Goal: Browse casually: Explore the website without a specific task or goal

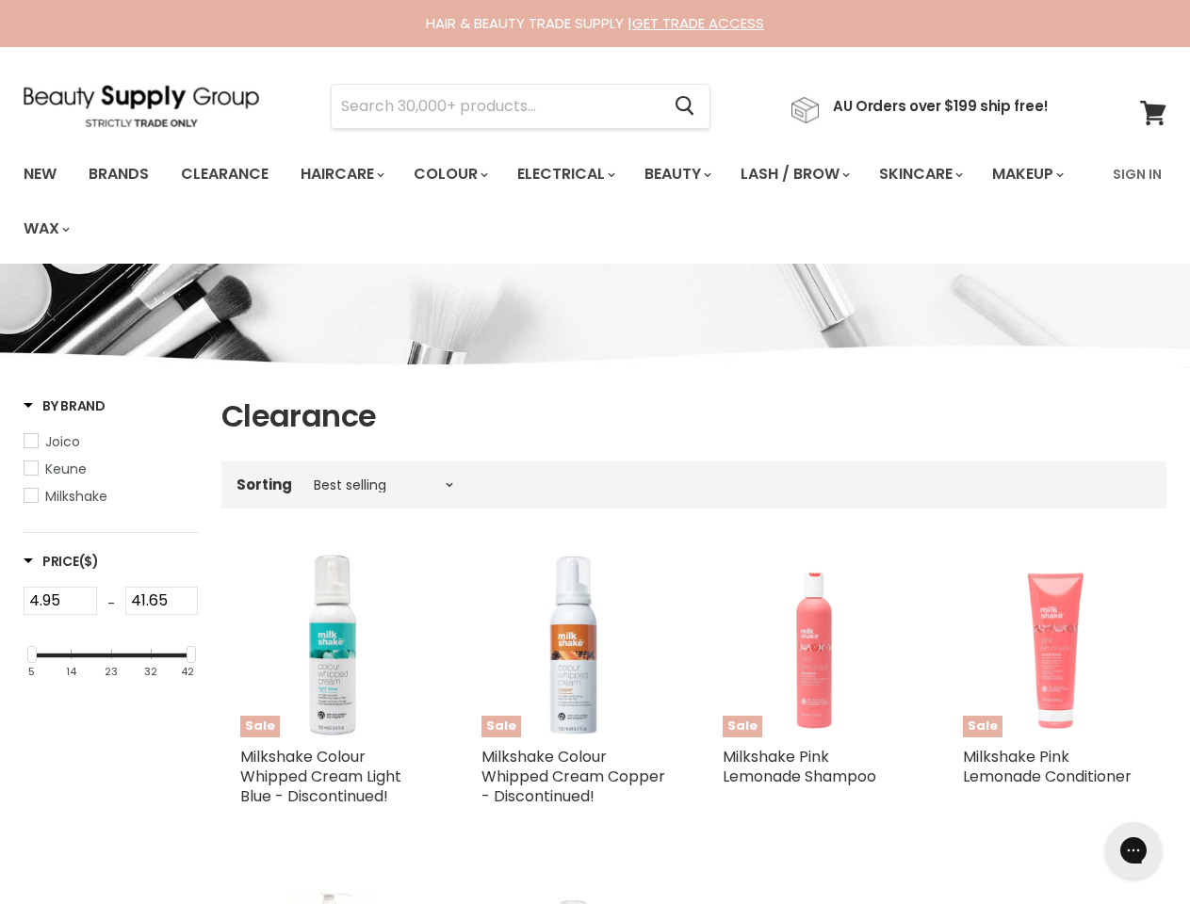
click at [501, 106] on input "Search" at bounding box center [496, 106] width 328 height 43
click at [694, 106] on icon "Search" at bounding box center [684, 107] width 19 height 20
click at [348, 174] on link "Haircare" at bounding box center [340, 174] width 109 height 40
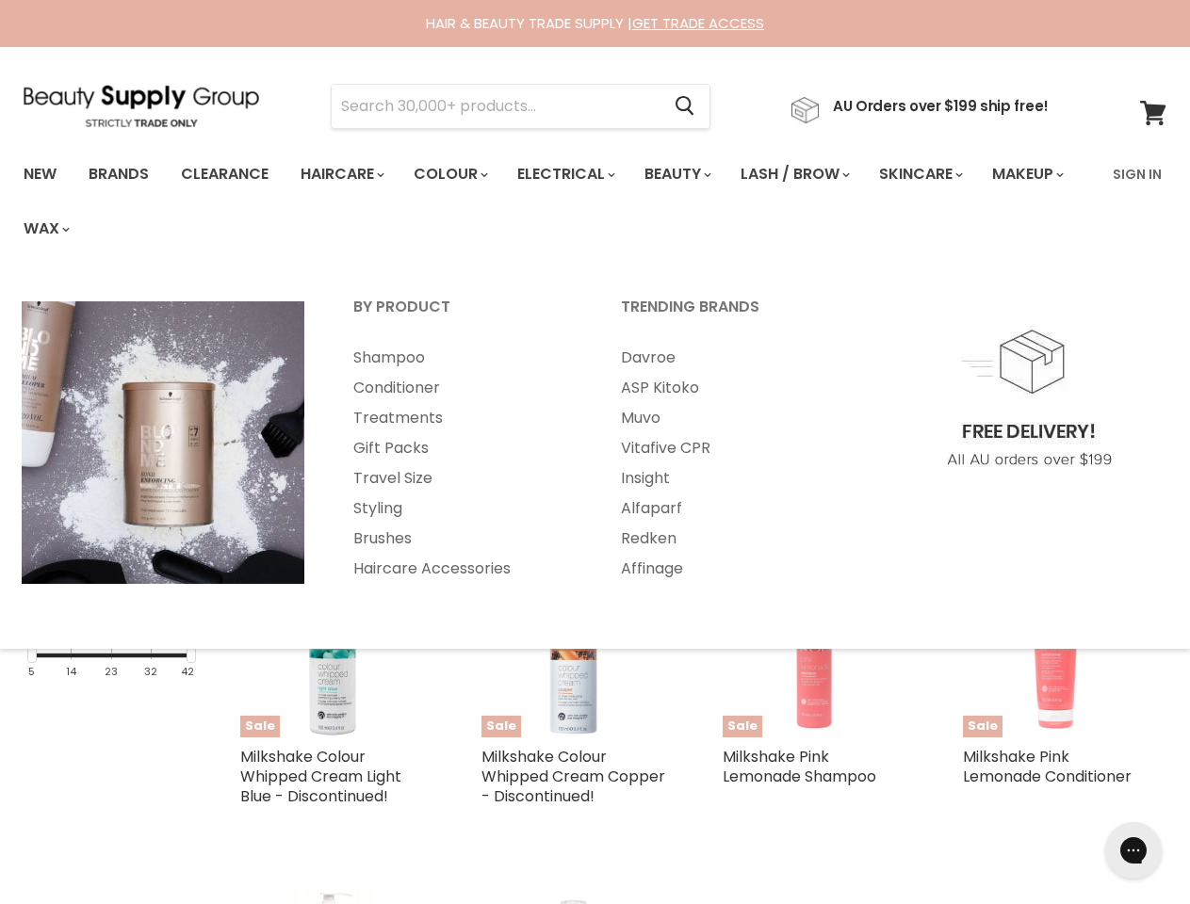
click at [461, 174] on link "Colour" at bounding box center [449, 174] width 100 height 40
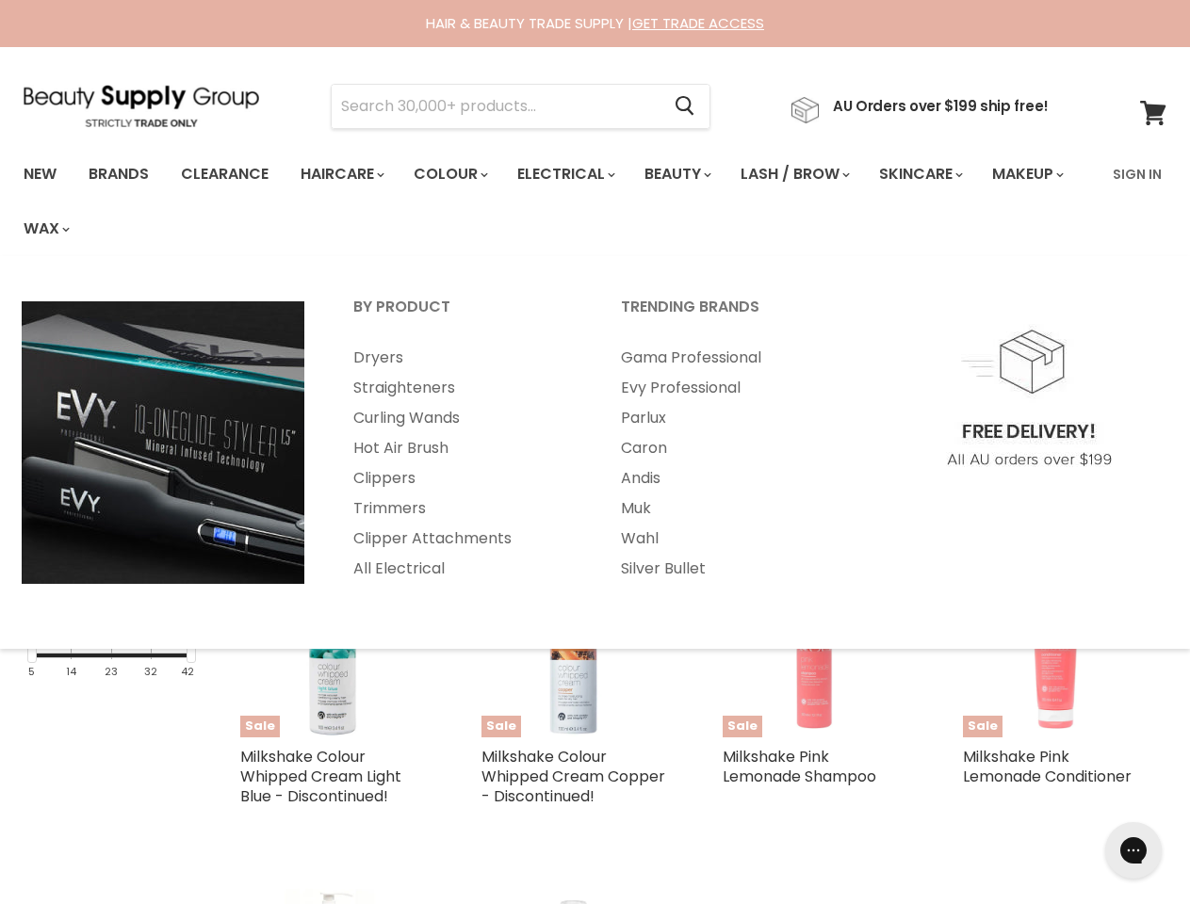
click at [578, 174] on link "Electrical" at bounding box center [564, 174] width 123 height 40
click at [693, 174] on link "Beauty" at bounding box center [676, 174] width 92 height 40
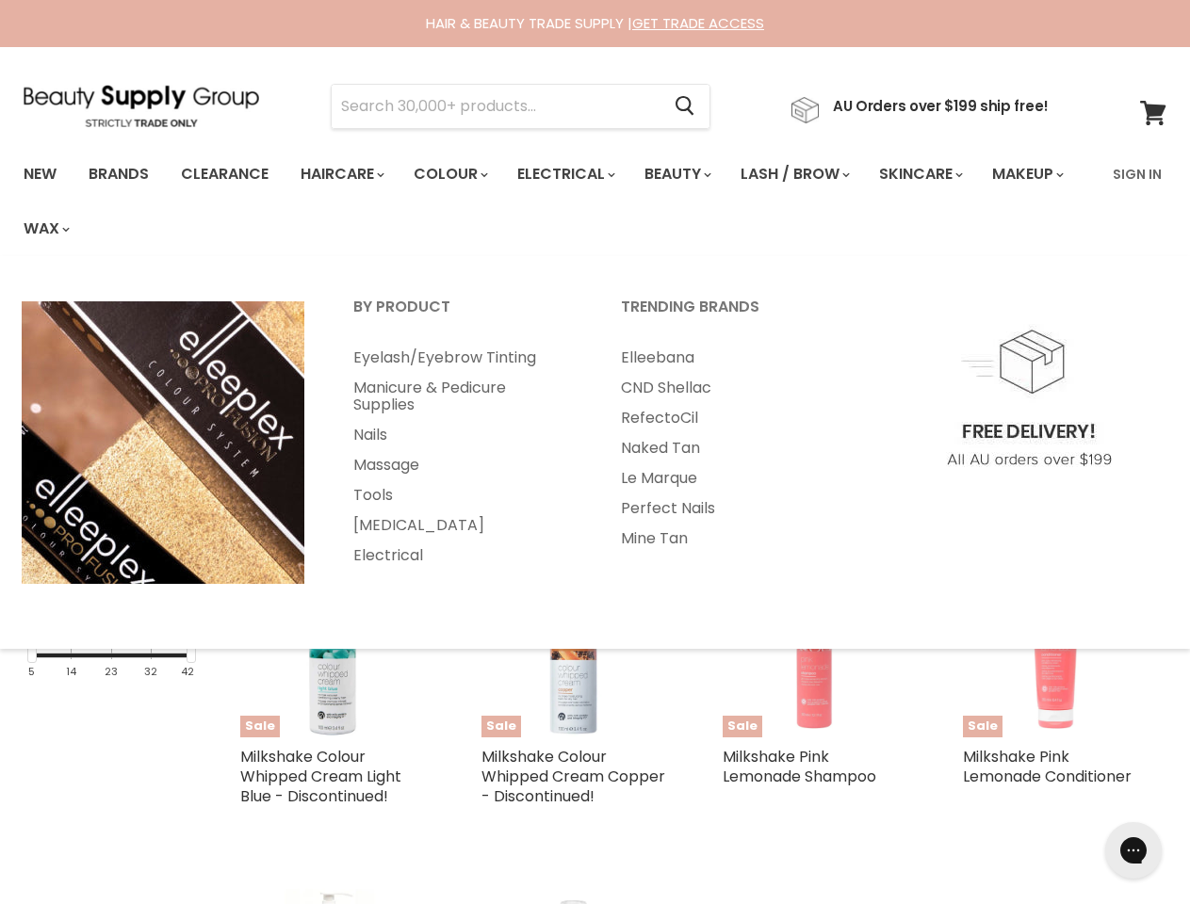
click at [815, 174] on link "Lash / Brow" at bounding box center [793, 174] width 135 height 40
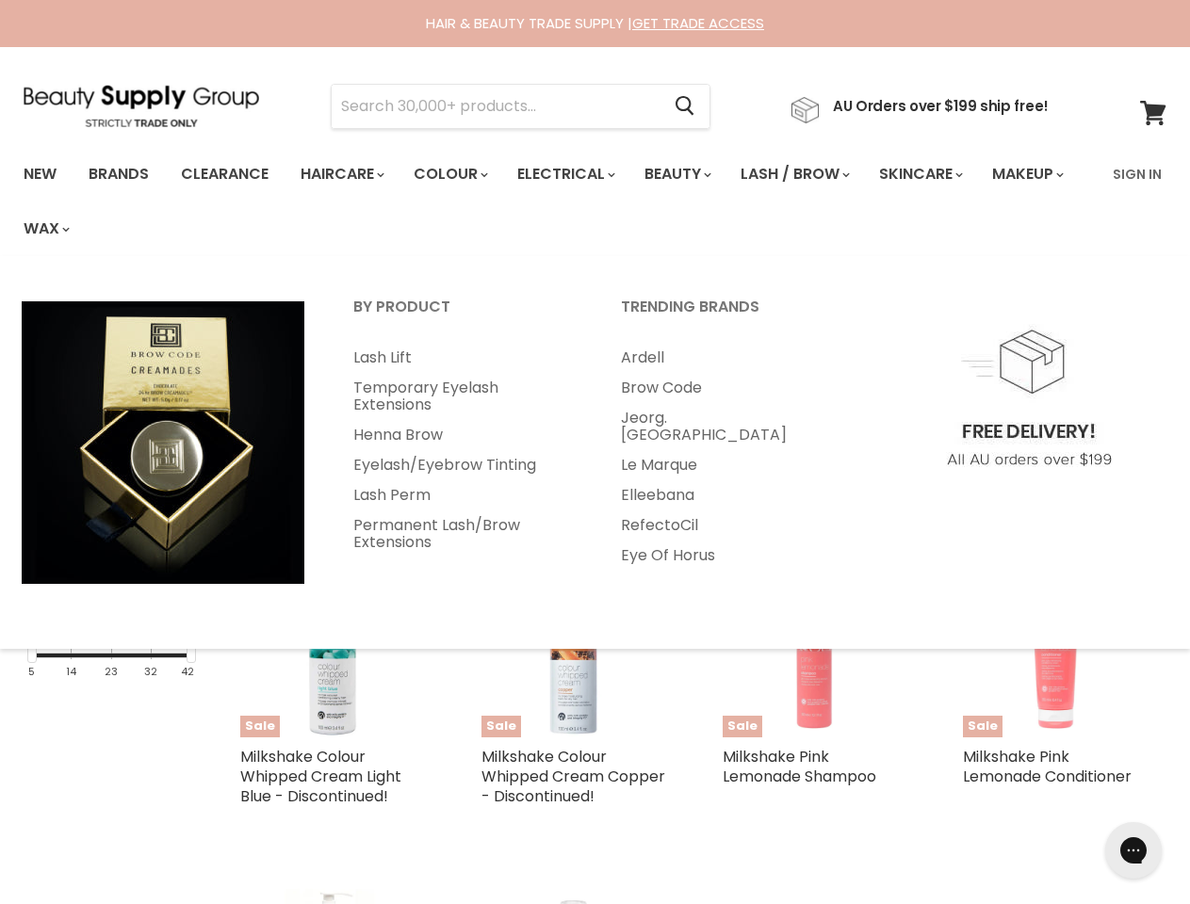
click at [945, 174] on link "Skincare" at bounding box center [919, 174] width 109 height 40
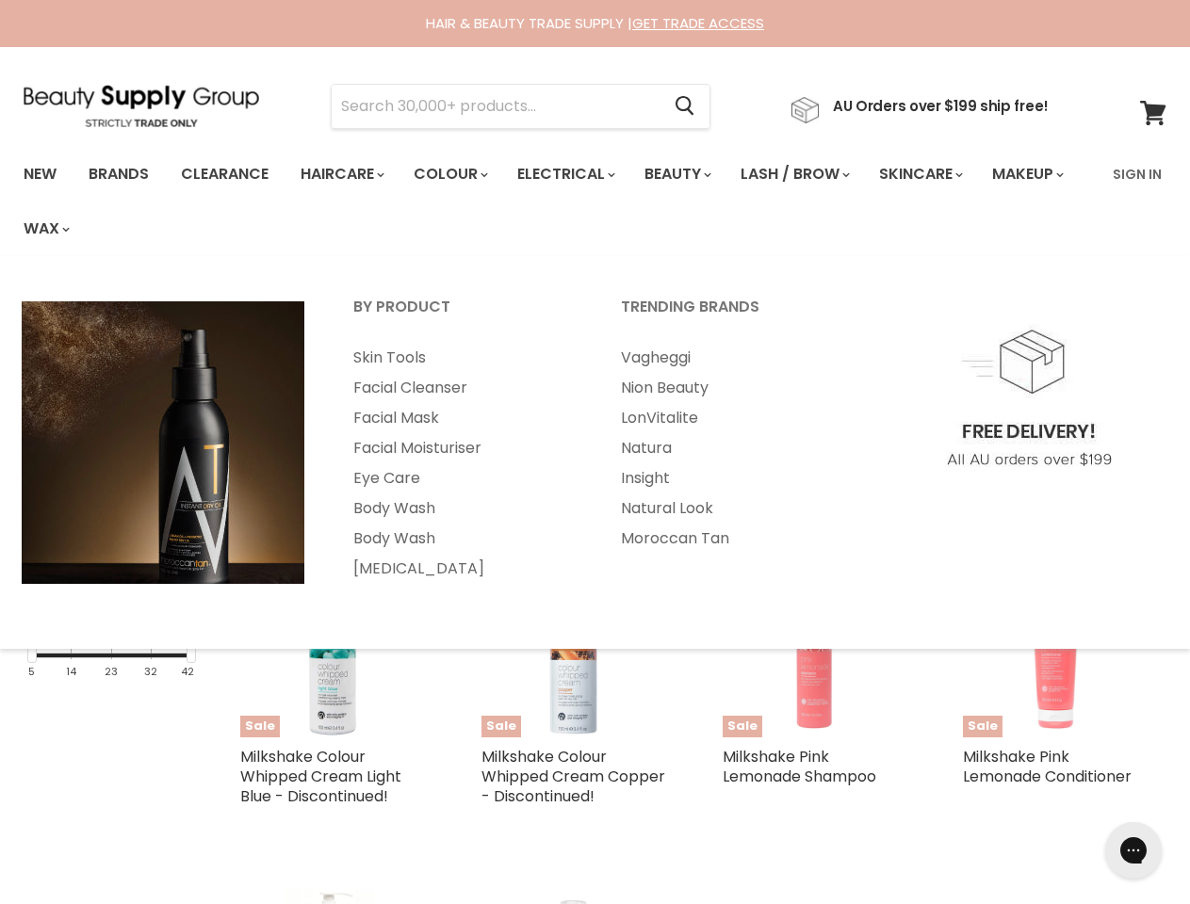
click at [978, 194] on link "Makeup" at bounding box center [1026, 174] width 97 height 40
